Goal: Book appointment/travel/reservation

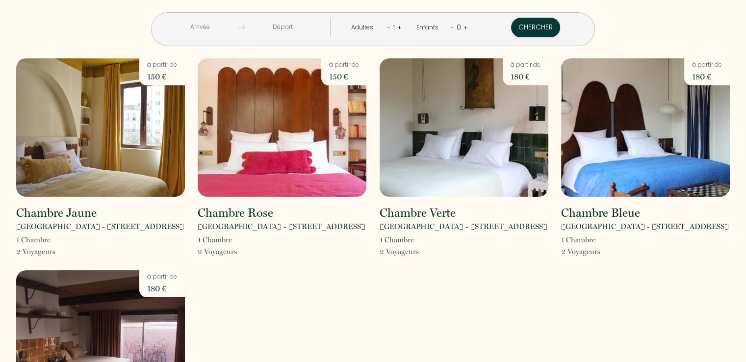
click at [233, 29] on input "text" at bounding box center [200, 27] width 75 height 19
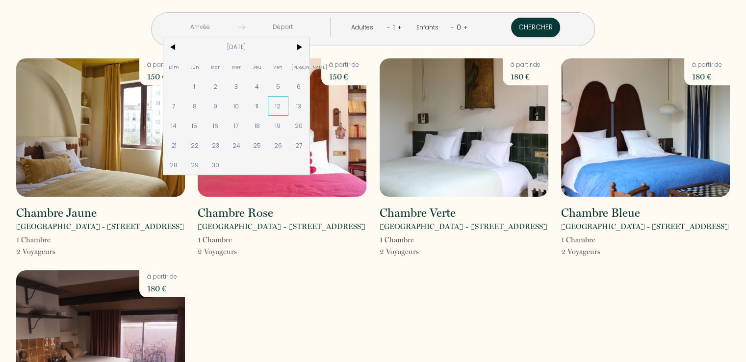
click at [289, 109] on span "12" at bounding box center [278, 106] width 21 height 20
type input "[DATE]"
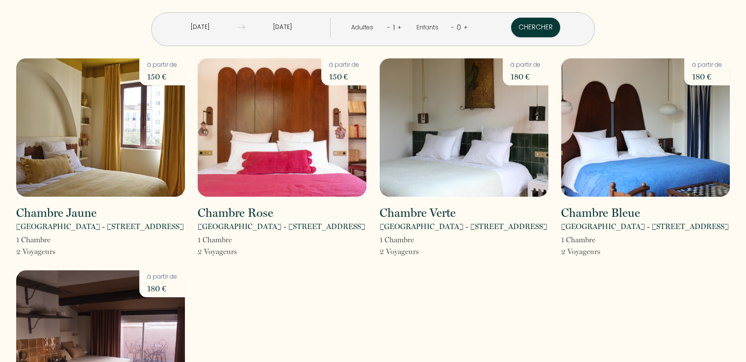
click at [300, 25] on input "[DATE]" at bounding box center [282, 27] width 75 height 19
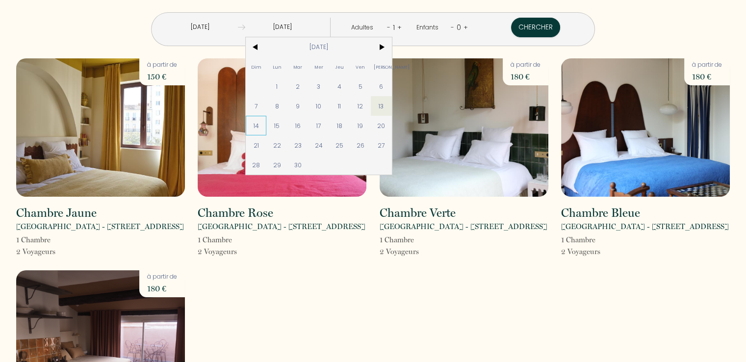
click at [267, 124] on span "14" at bounding box center [256, 126] width 21 height 20
type input "[DATE]"
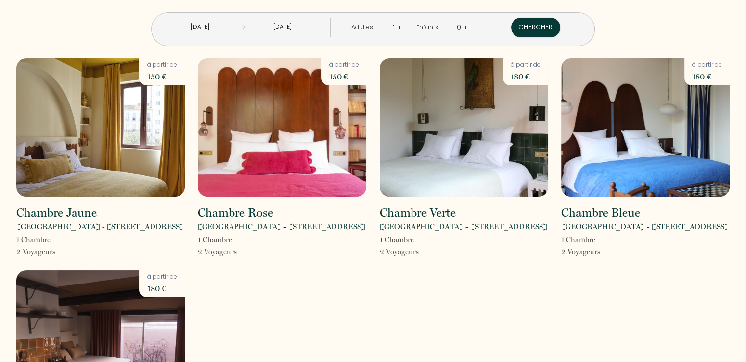
click at [397, 26] on link "+" at bounding box center [399, 27] width 4 height 9
click at [511, 25] on button "Chercher" at bounding box center [535, 28] width 49 height 20
